Goal: Find specific page/section: Find specific page/section

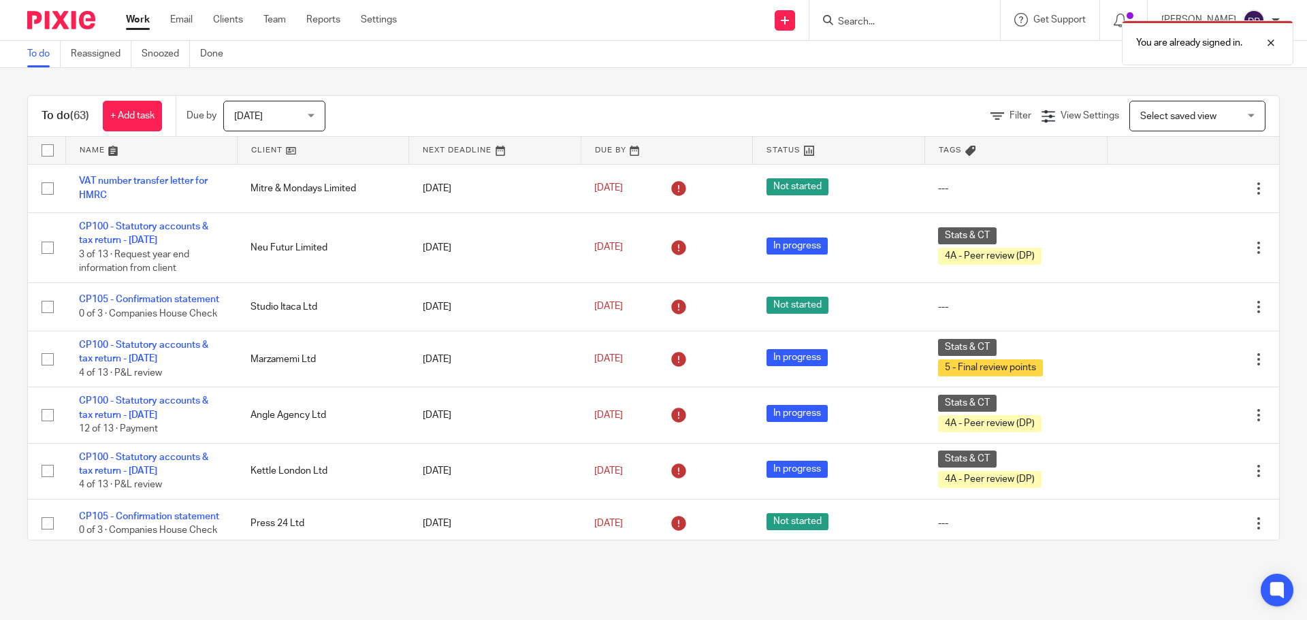
click at [893, 18] on div "You are already signed in." at bounding box center [973, 40] width 640 height 52
click at [878, 21] on div "You are already signed in." at bounding box center [973, 40] width 640 height 52
click at [1273, 44] on div at bounding box center [1260, 43] width 37 height 16
click at [911, 24] on input "Search" at bounding box center [897, 22] width 122 height 12
type input "cjt"
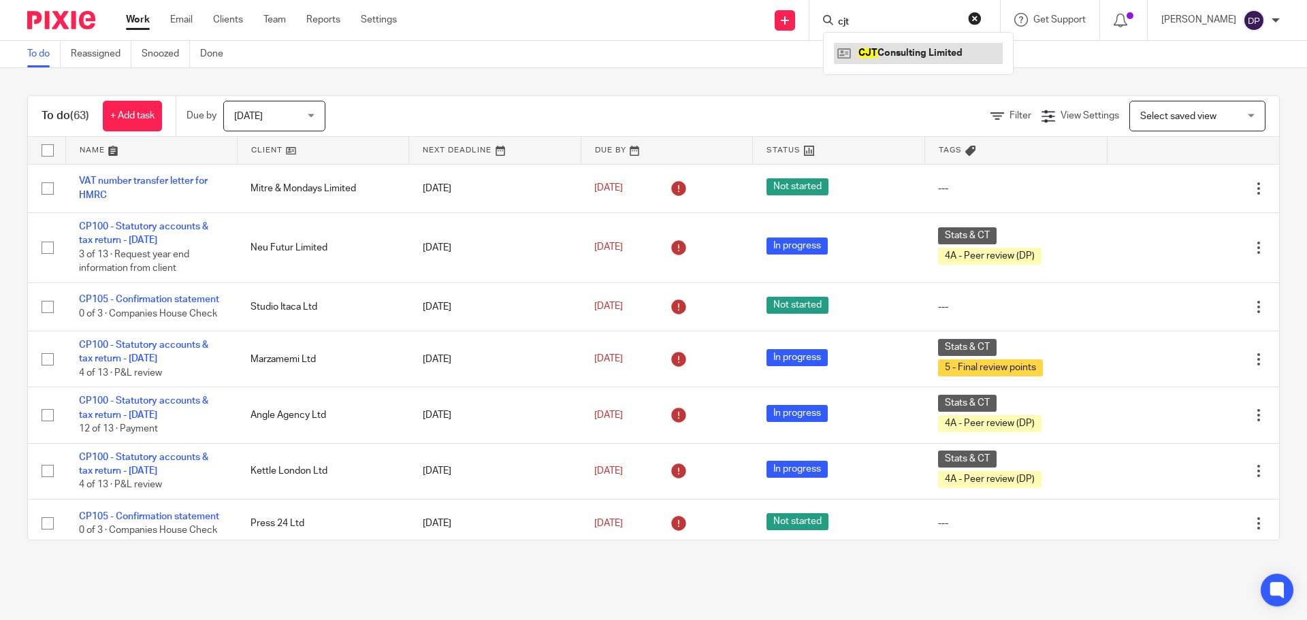
click at [910, 52] on link at bounding box center [918, 53] width 169 height 20
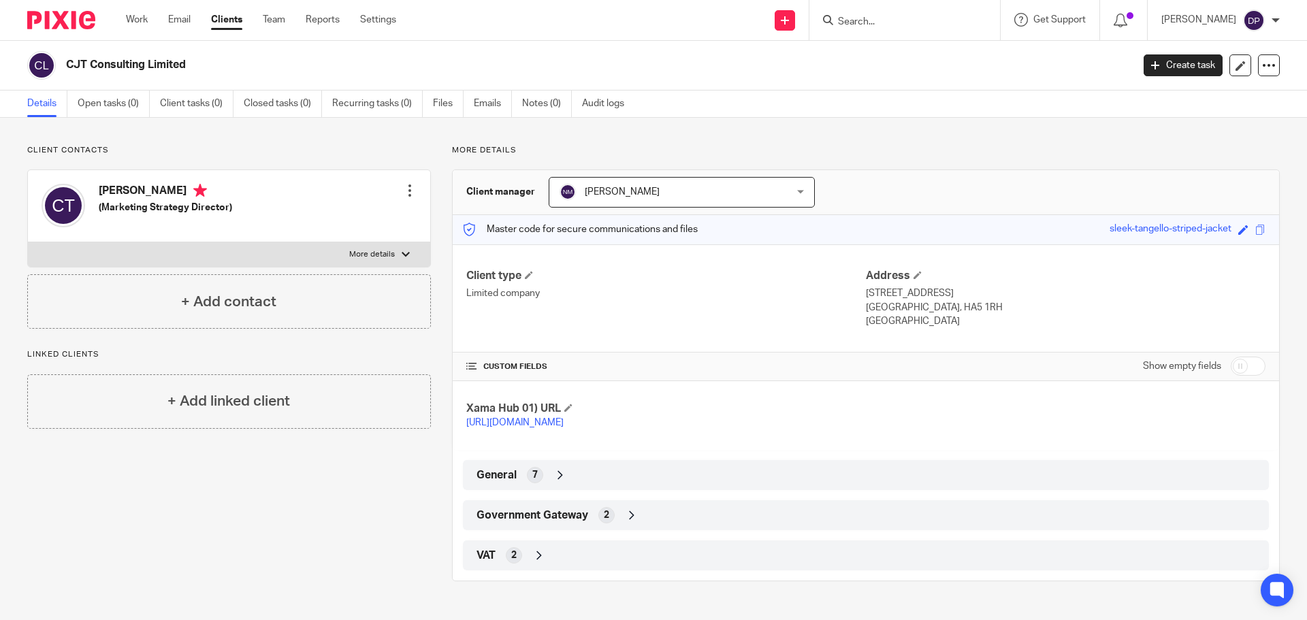
click at [587, 527] on div "Government Gateway 2" at bounding box center [865, 515] width 785 height 23
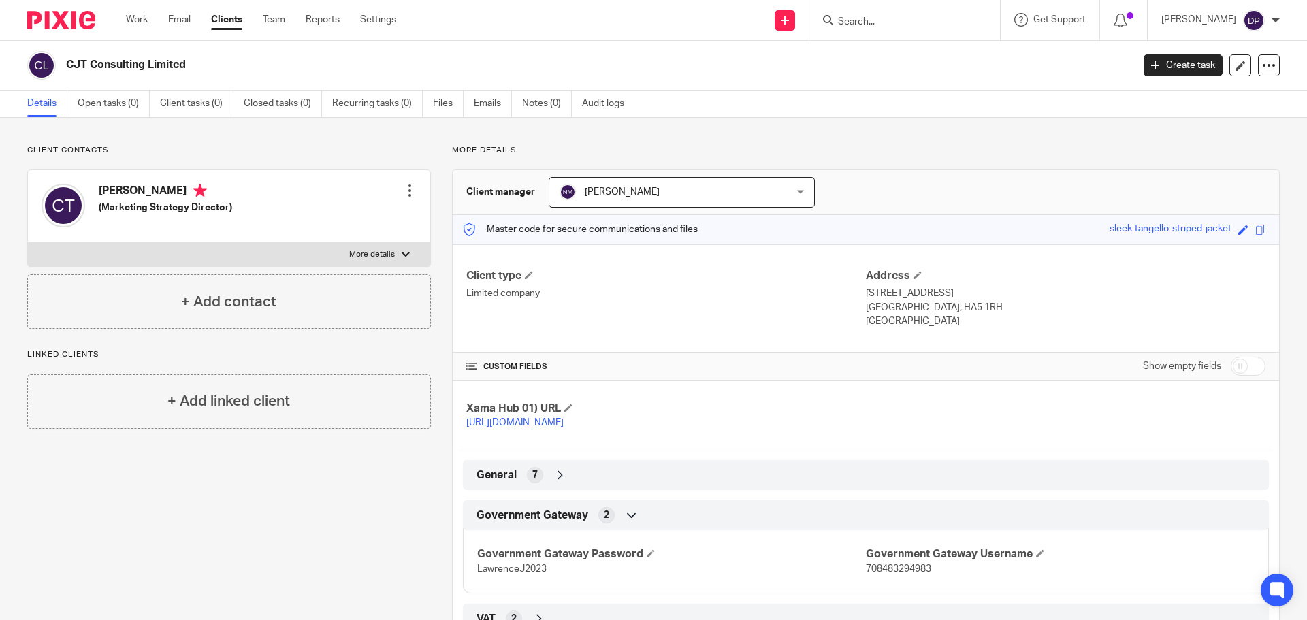
click at [304, 140] on div "Client contacts Callum James Towler (Marketing Strategy Director) Edit contact …" at bounding box center [653, 395] width 1307 height 554
drag, startPoint x: 464, startPoint y: 272, endPoint x: 930, endPoint y: 332, distance: 469.3
click at [930, 332] on div "Client type Limited company Address 164 Field End Road Eastcote, HA5 1RH England" at bounding box center [866, 298] width 826 height 109
click at [891, 326] on p "England" at bounding box center [1065, 321] width 399 height 14
drag, startPoint x: 893, startPoint y: 327, endPoint x: 847, endPoint y: 281, distance: 65.0
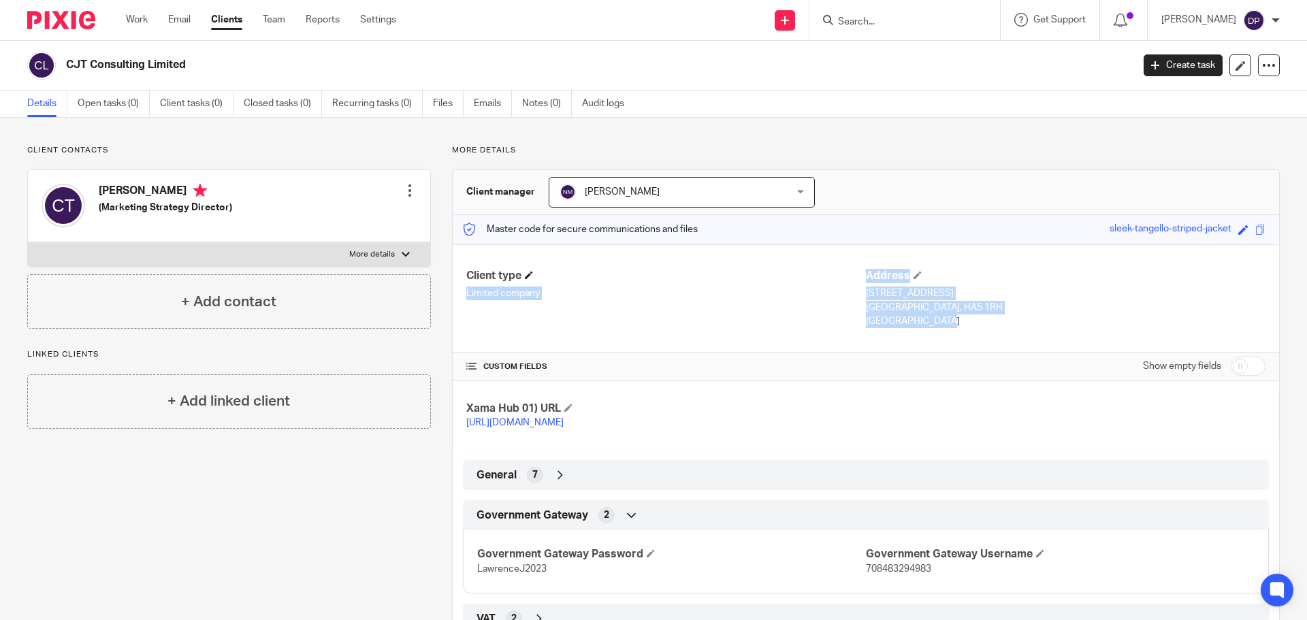
click at [847, 281] on div "Client type Limited company Address 164 Field End Road Eastcote, HA5 1RH England" at bounding box center [866, 298] width 826 height 109
click at [907, 316] on p "England" at bounding box center [1065, 321] width 399 height 14
drag, startPoint x: 718, startPoint y: 289, endPoint x: 451, endPoint y: 274, distance: 267.1
click at [453, 274] on div "Client type Limited company Address 164 Field End Road Eastcote, HA5 1RH England" at bounding box center [866, 298] width 826 height 109
click at [548, 304] on div "Client type Limited company" at bounding box center [665, 299] width 399 height 60
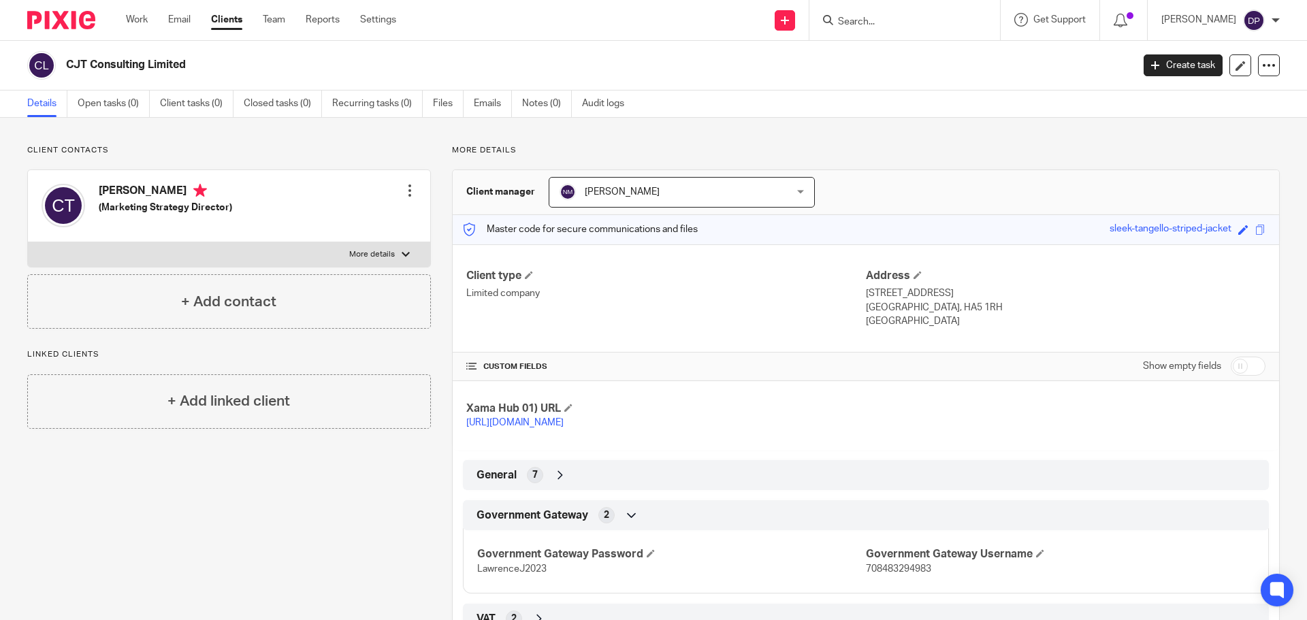
drag, startPoint x: 540, startPoint y: 291, endPoint x: 455, endPoint y: 274, distance: 87.4
click at [455, 274] on div "Client type Limited company Address 164 Field End Road Eastcote, HA5 1RH England" at bounding box center [866, 298] width 826 height 109
click at [866, 338] on div "Client type Limited company Address 164 Field End Road Eastcote, HA5 1RH England" at bounding box center [866, 298] width 826 height 109
drag, startPoint x: 911, startPoint y: 328, endPoint x: 821, endPoint y: 279, distance: 102.3
click at [821, 279] on div "Client type Limited company Address 164 Field End Road Eastcote, HA5 1RH England" at bounding box center [866, 298] width 826 height 109
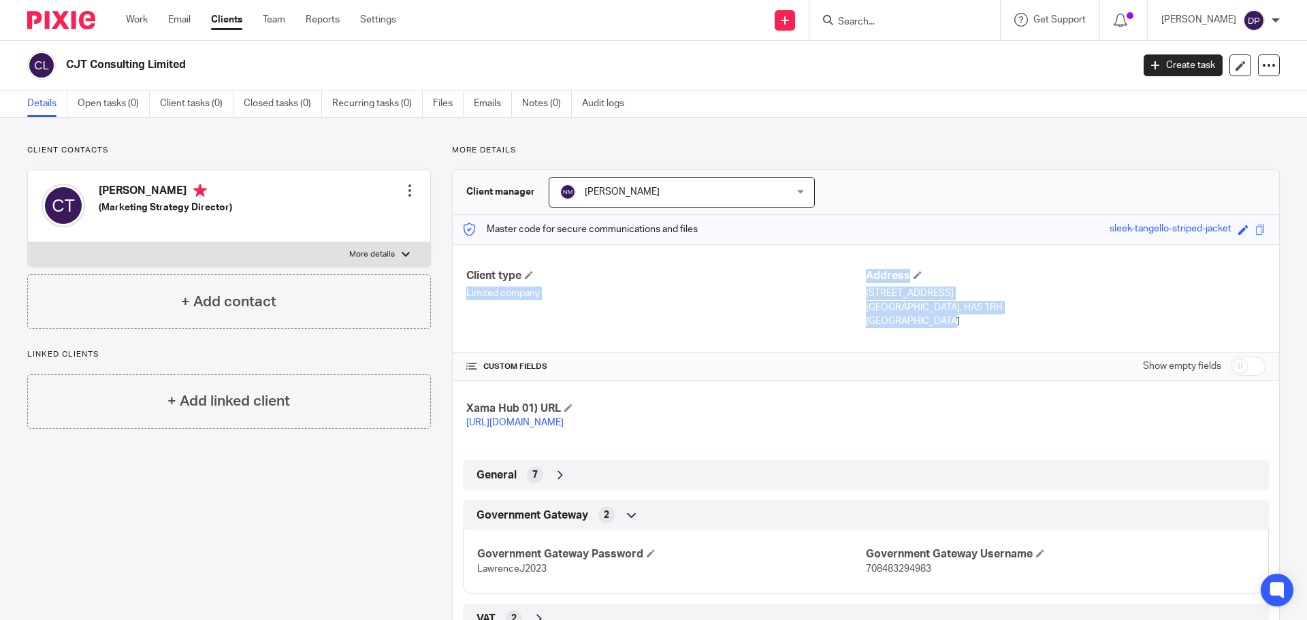
click at [576, 322] on div "Client type Limited company" at bounding box center [665, 299] width 399 height 60
drag, startPoint x: 536, startPoint y: 297, endPoint x: 446, endPoint y: 265, distance: 95.3
click at [446, 265] on div "More details Client manager Nicholas Maynard Nicholas Maynard Daniel Plumb Gerg…" at bounding box center [855, 394] width 849 height 499
click at [584, 318] on div "Client type Limited company" at bounding box center [665, 299] width 399 height 60
